Goal: Transaction & Acquisition: Obtain resource

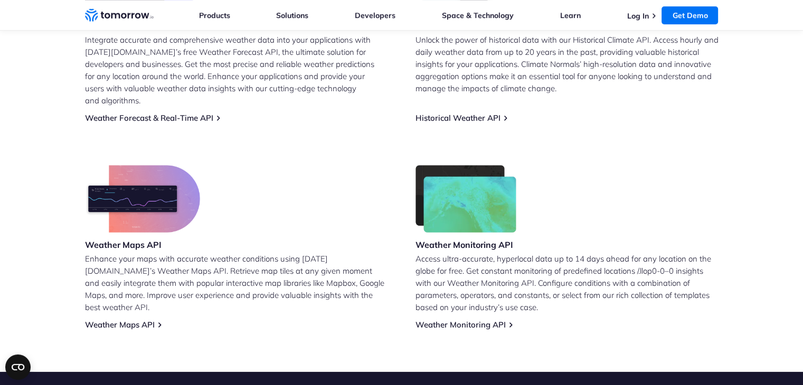
scroll to position [507, 0]
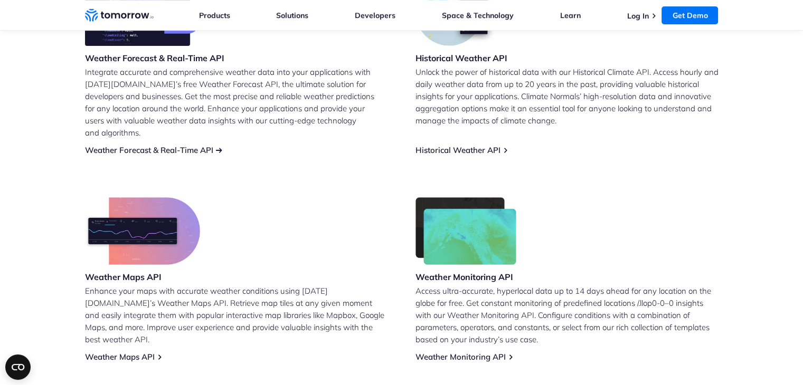
click at [148, 145] on link "Weather Forecast & Real-Time API" at bounding box center [149, 150] width 128 height 10
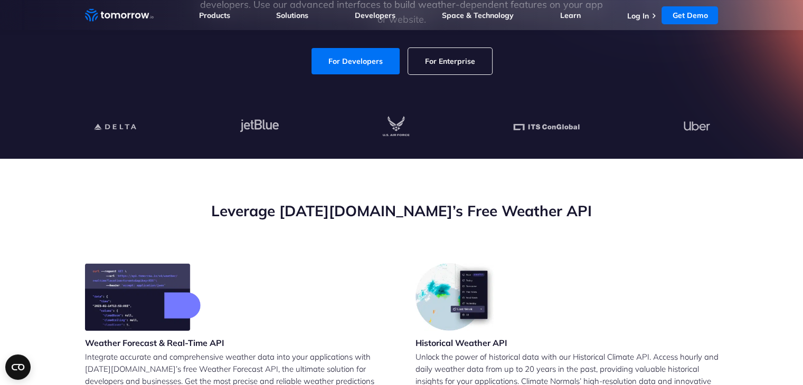
scroll to position [111, 0]
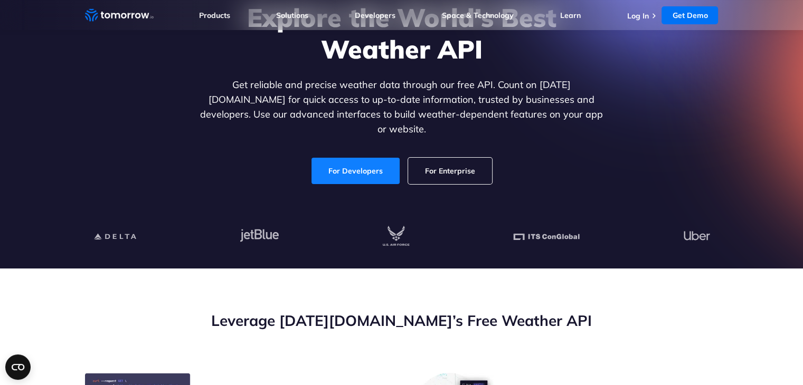
click at [357, 158] on link "For Developers" at bounding box center [355, 171] width 88 height 26
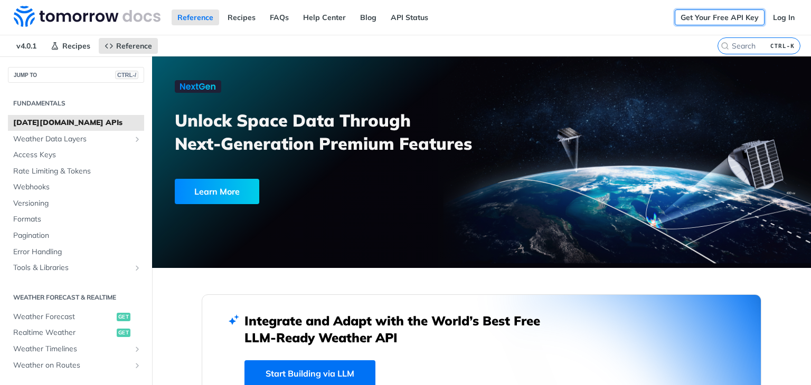
click at [700, 16] on link "Get Your Free API Key" at bounding box center [719, 17] width 90 height 16
click at [711, 10] on link "Get Your Free API Key" at bounding box center [719, 17] width 90 height 16
click at [774, 17] on link "Log In" at bounding box center [783, 17] width 33 height 16
